Goal: Transaction & Acquisition: Purchase product/service

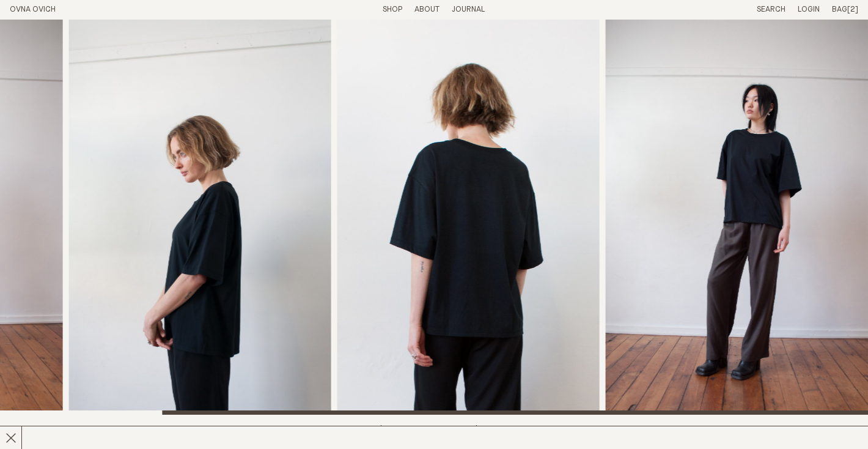
click at [242, 179] on img "2 / 4" at bounding box center [200, 217] width 262 height 395
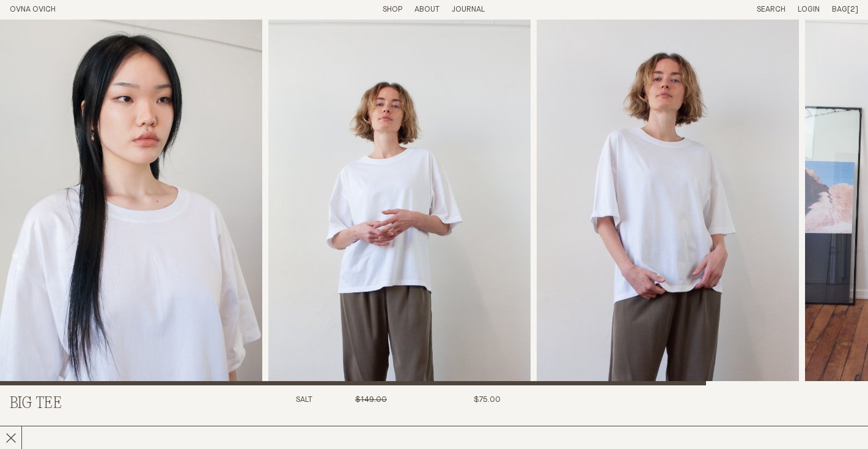
scroll to position [32, 0]
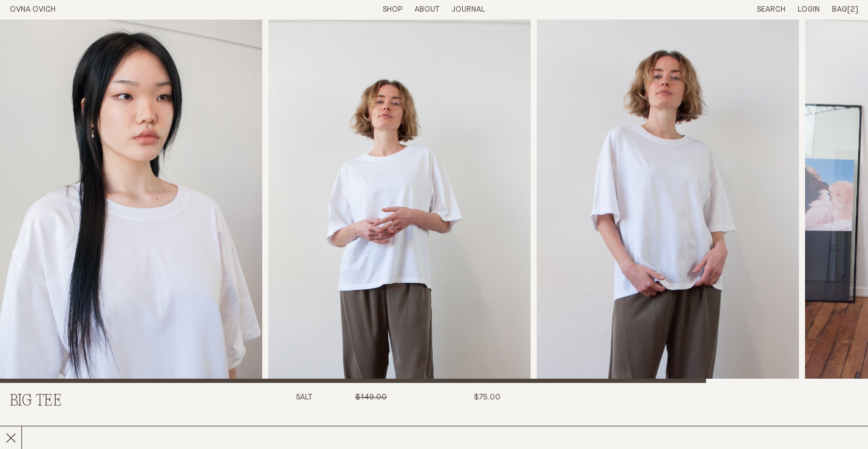
click at [845, 9] on span "Bag" at bounding box center [839, 10] width 15 height 8
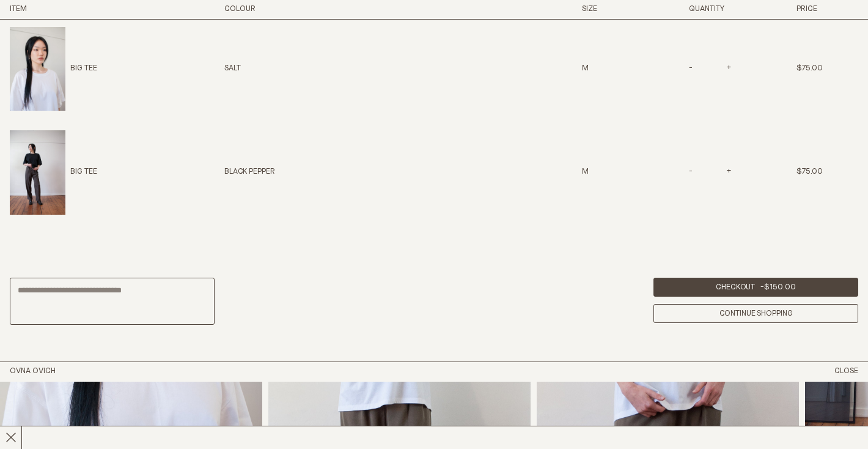
scroll to position [394, 0]
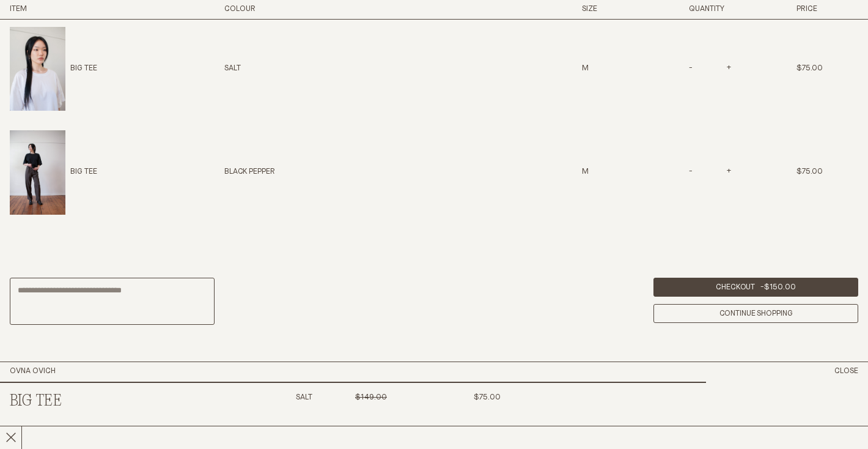
click at [46, 130] on img at bounding box center [38, 172] width 56 height 84
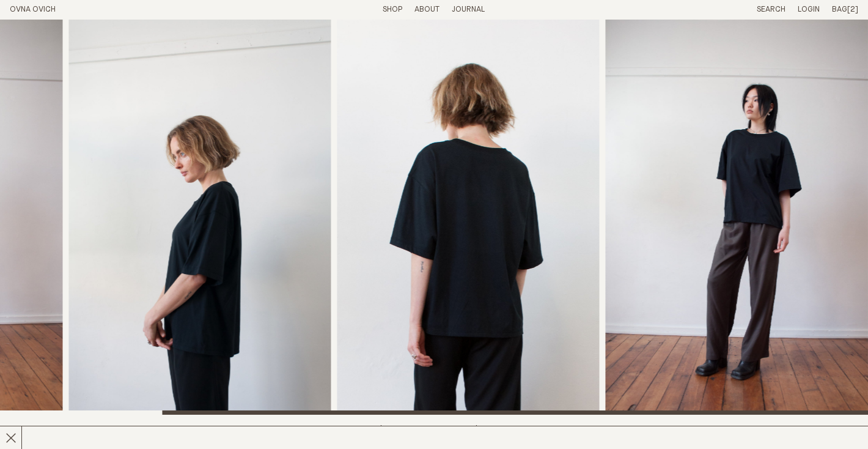
scroll to position [2, 0]
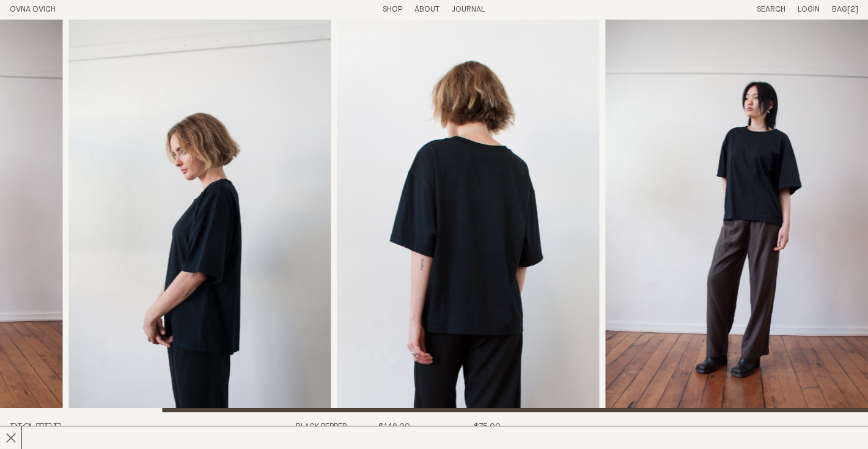
click at [807, 209] on img "4 / 4" at bounding box center [737, 214] width 262 height 395
